Goal: Check status: Check status

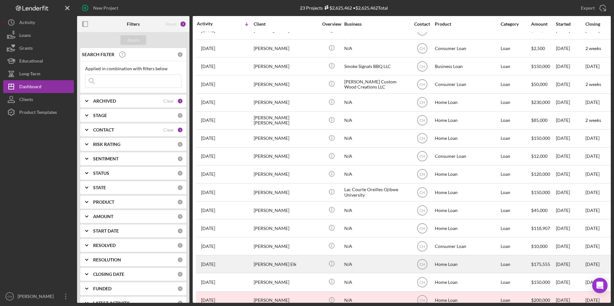
scroll to position [151, 0]
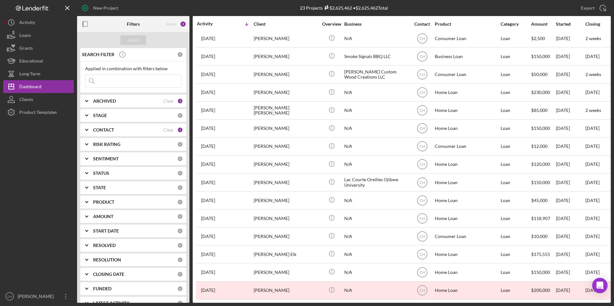
click at [103, 85] on input at bounding box center [133, 81] width 96 height 13
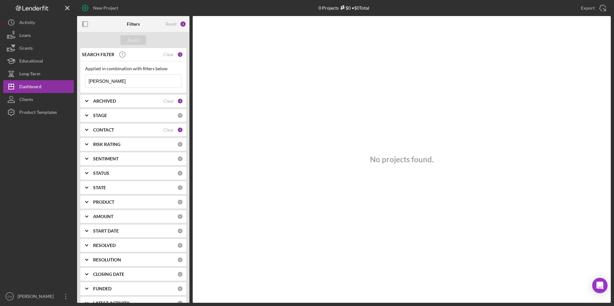
type input "[PERSON_NAME]"
click at [116, 101] on b "ARCHIVED" at bounding box center [104, 101] width 23 height 5
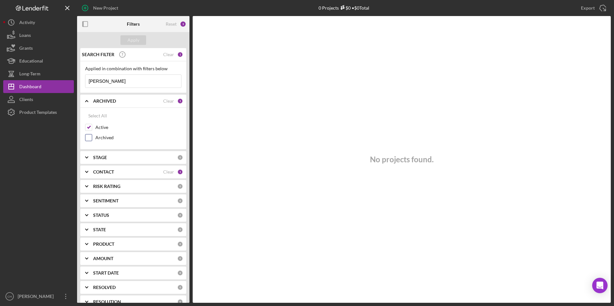
click at [88, 136] on input "Archived" at bounding box center [88, 137] width 6 height 6
checkbox input "true"
click at [88, 129] on input "Active" at bounding box center [88, 127] width 6 height 6
checkbox input "false"
click at [132, 38] on div "Apply" at bounding box center [133, 40] width 12 height 10
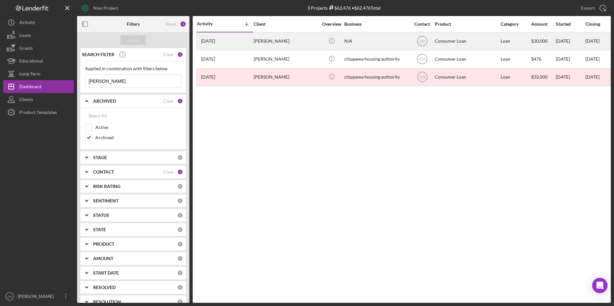
click at [271, 41] on div "[PERSON_NAME]" at bounding box center [286, 41] width 64 height 17
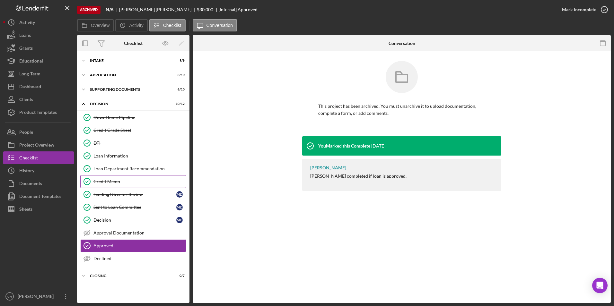
click at [125, 180] on div "Credit Memo" at bounding box center [139, 181] width 92 height 5
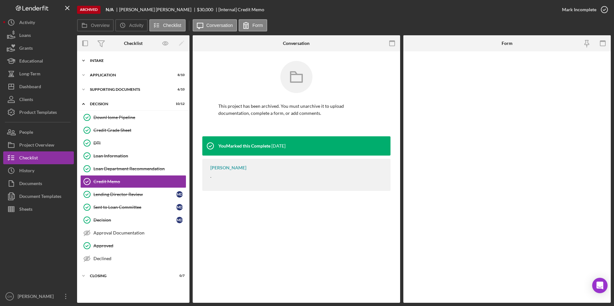
click at [100, 61] on div "Intake" at bounding box center [135, 61] width 91 height 4
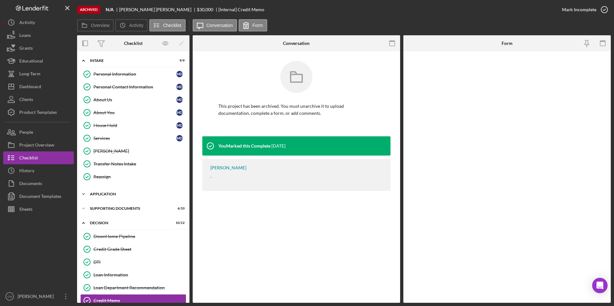
click at [86, 194] on icon "Icon/Expander" at bounding box center [83, 194] width 13 height 13
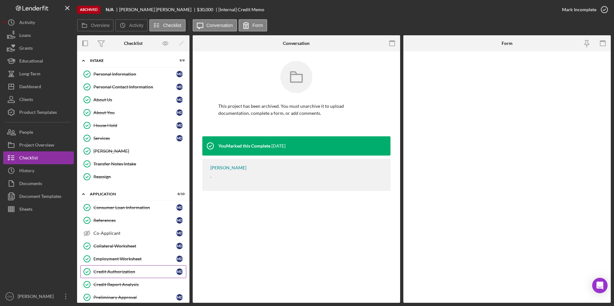
click at [125, 270] on div "Credit Authorization" at bounding box center [134, 271] width 83 height 5
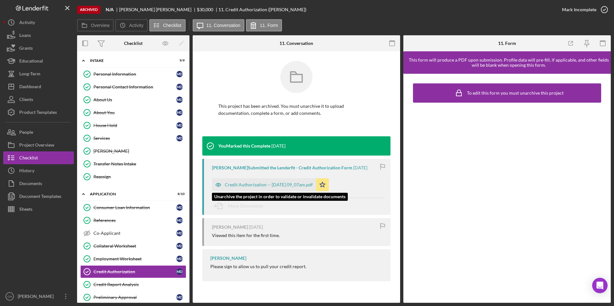
click at [241, 184] on div "Credit Authorization -- [DATE] 09_07am.pdf" at bounding box center [269, 184] width 88 height 5
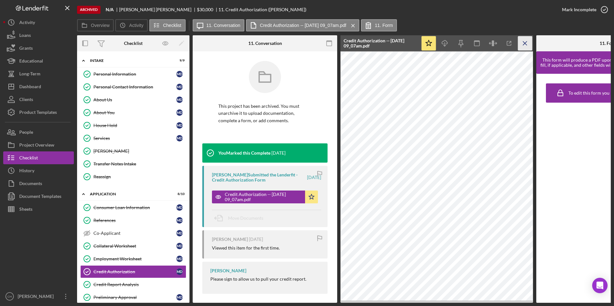
click at [524, 43] on line "button" at bounding box center [525, 43] width 4 height 4
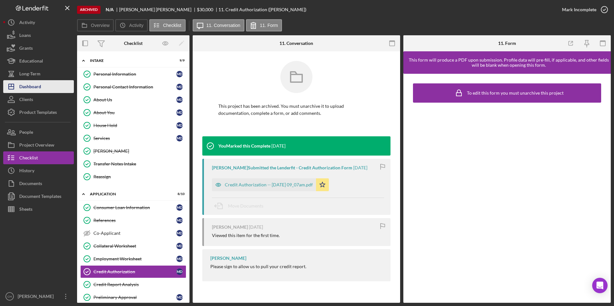
click at [27, 88] on div "Dashboard" at bounding box center [30, 87] width 22 height 14
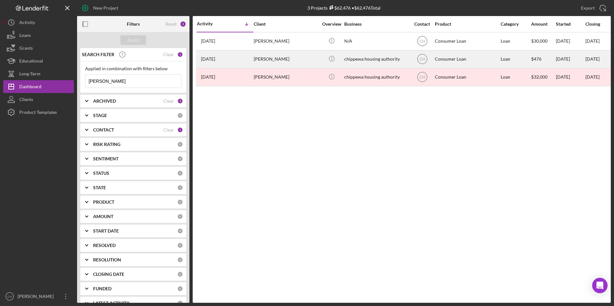
click at [275, 60] on div "[PERSON_NAME]" at bounding box center [286, 59] width 64 height 17
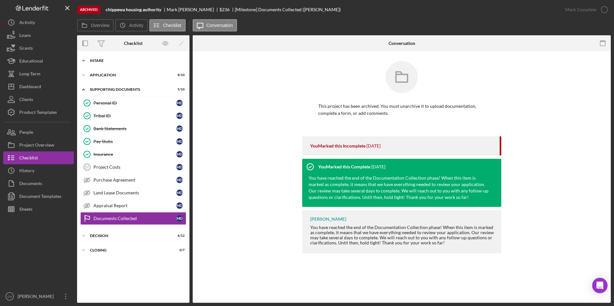
click at [103, 61] on div "Intake" at bounding box center [135, 61] width 91 height 4
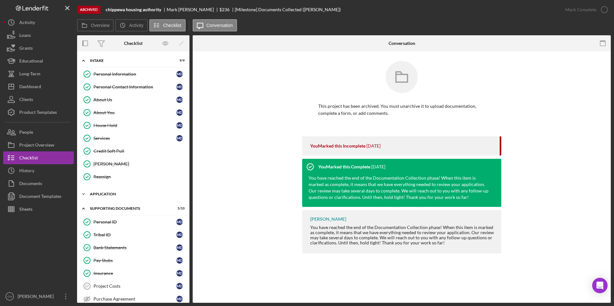
click at [104, 196] on div "Application" at bounding box center [135, 194] width 91 height 4
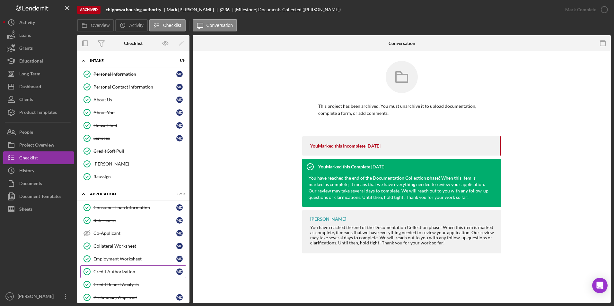
click at [100, 274] on div "Credit Authorization" at bounding box center [134, 271] width 83 height 5
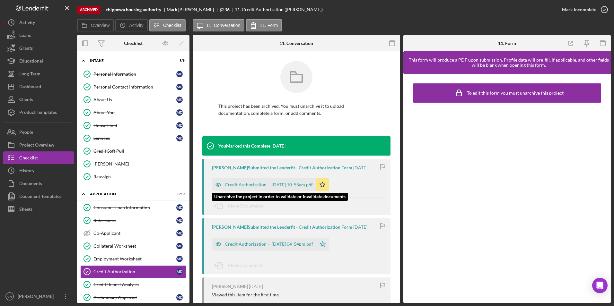
click at [276, 187] on div "Credit Authorization -- [DATE] 10_55am.pdf" at bounding box center [264, 184] width 104 height 13
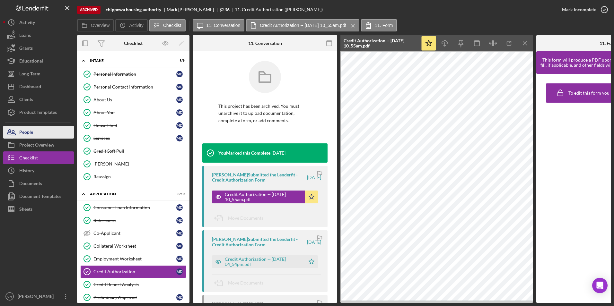
click at [22, 135] on div "People" at bounding box center [26, 133] width 14 height 14
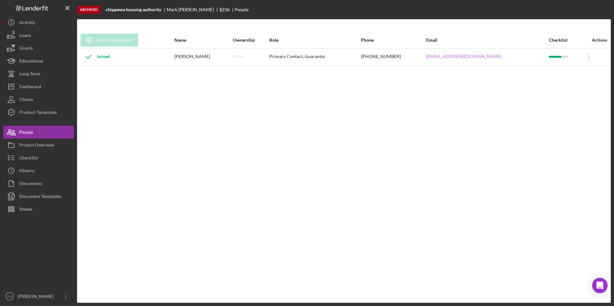
click at [453, 58] on link "[EMAIL_ADDRESS][DOMAIN_NAME]" at bounding box center [463, 56] width 75 height 5
